Goal: Task Accomplishment & Management: Use online tool/utility

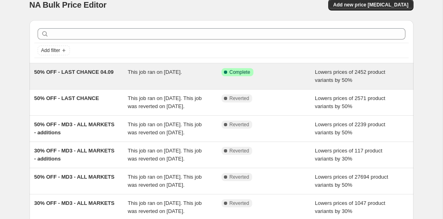
scroll to position [21, 0]
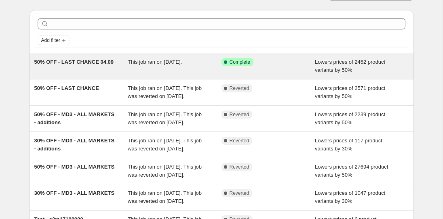
click at [209, 67] on div "This job ran on [DATE]." at bounding box center [175, 66] width 94 height 16
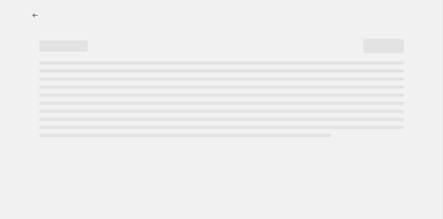
select select "percentage"
select select "collection"
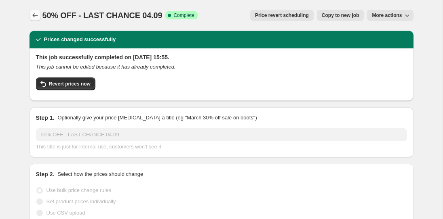
click at [34, 13] on icon "Price change jobs" at bounding box center [35, 15] width 8 height 8
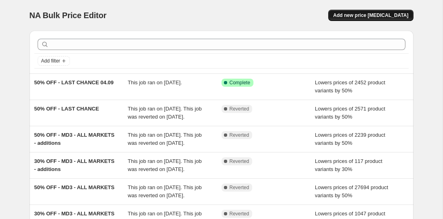
click at [360, 11] on button "Add new price [MEDICAL_DATA]" at bounding box center [370, 15] width 85 height 11
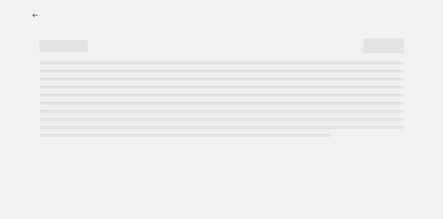
select select "percentage"
